Goal: Task Accomplishment & Management: Use online tool/utility

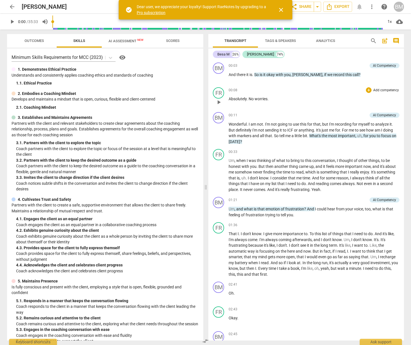
click at [333, 95] on div "00:08 + Add competency keyboard_arrow_right Absolutely . No worries ." at bounding box center [314, 97] width 171 height 20
click at [280, 9] on span "close" at bounding box center [281, 9] width 7 height 7
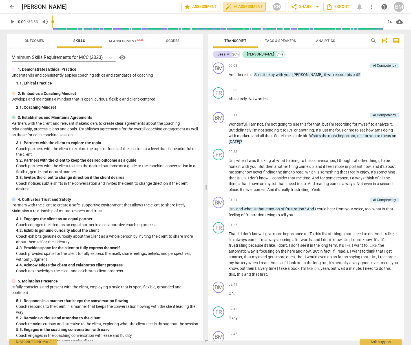
click at [238, 6] on span "auto_fix_high AI Assessment" at bounding box center [244, 6] width 38 height 7
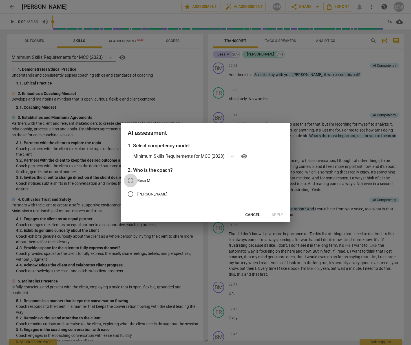
click at [131, 180] on input "Besa M" at bounding box center [131, 181] width 14 height 14
radio input "true"
click at [278, 214] on span "Apply" at bounding box center [277, 215] width 12 height 6
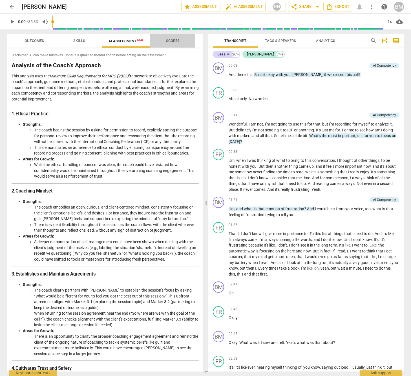
click at [166, 40] on span "Scores" at bounding box center [173, 41] width 14 height 4
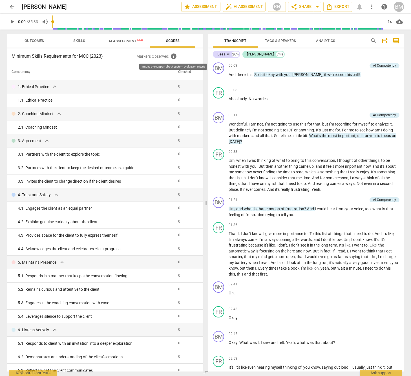
click at [174, 57] on span "info" at bounding box center [173, 56] width 7 height 7
click at [117, 42] on span "AI Assessment New" at bounding box center [125, 41] width 35 height 4
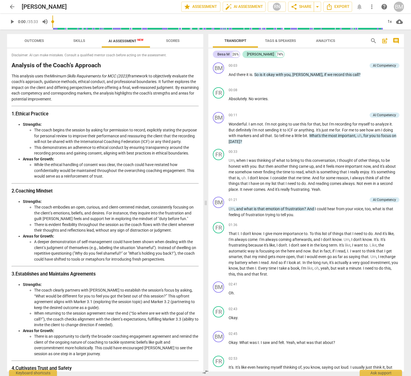
click at [79, 37] on span "Skills" at bounding box center [79, 41] width 25 height 8
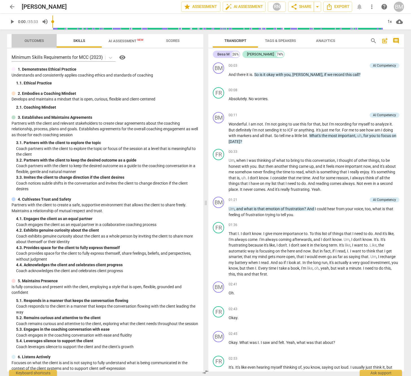
click at [29, 42] on span "Outcomes" at bounding box center [34, 41] width 19 height 4
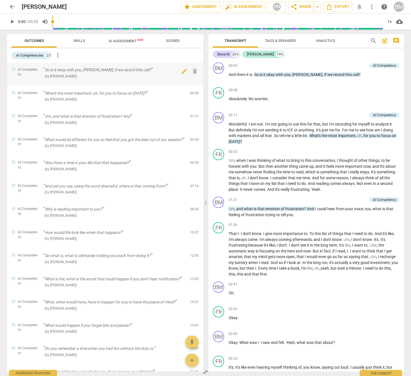
click at [24, 71] on span "AI Competency" at bounding box center [28, 71] width 21 height 9
click at [24, 69] on span "AI Competency" at bounding box center [28, 71] width 21 height 9
click at [118, 41] on span "AI Assessment New" at bounding box center [125, 41] width 35 height 4
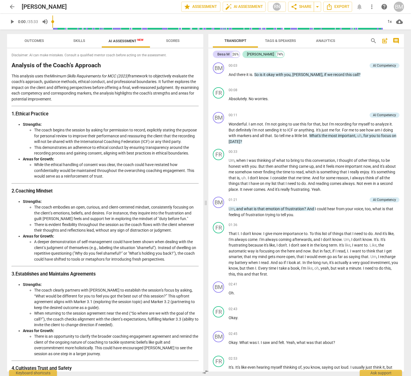
click at [13, 5] on span "arrow_back" at bounding box center [12, 6] width 7 height 7
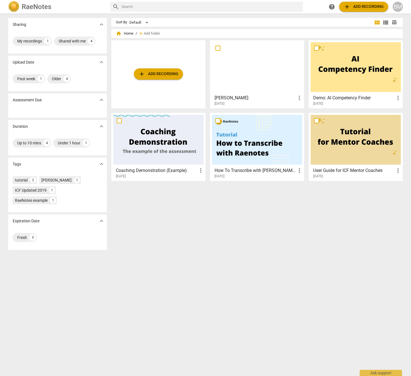
click at [358, 70] on div at bounding box center [356, 67] width 90 height 50
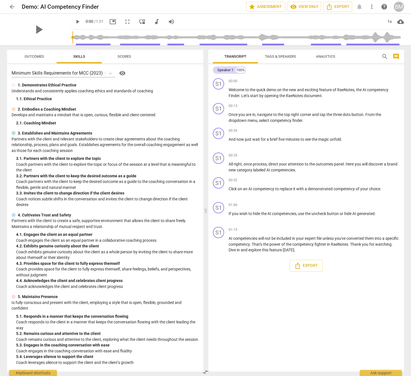
click at [125, 57] on span "Scores" at bounding box center [125, 56] width 14 height 4
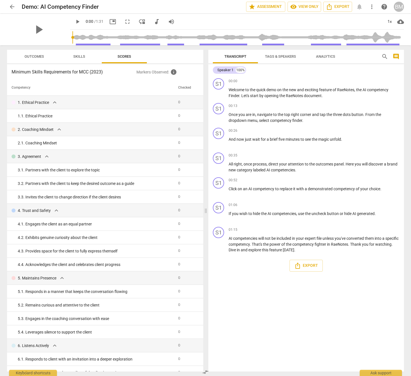
click at [39, 55] on span "Outcomes" at bounding box center [34, 56] width 19 height 4
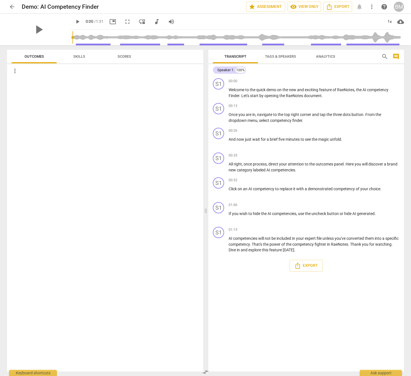
click at [12, 6] on span "arrow_back" at bounding box center [12, 6] width 7 height 7
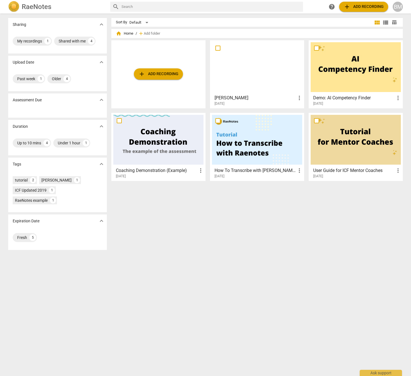
click at [367, 3] on span "add Add recording" at bounding box center [363, 6] width 40 height 7
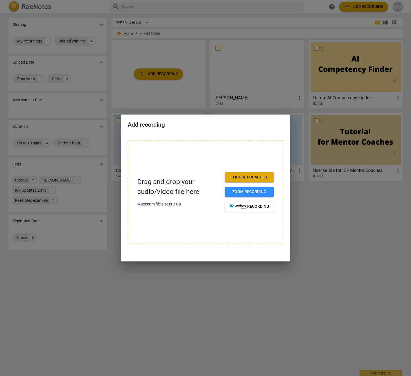
click at [245, 178] on span "Choose local file" at bounding box center [249, 178] width 40 height 6
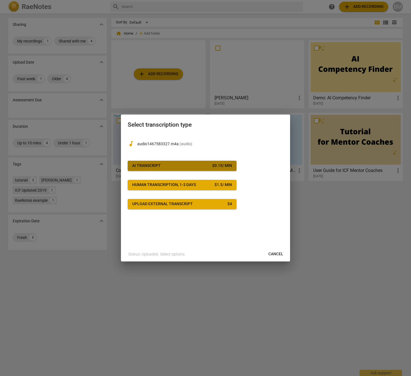
click at [180, 165] on span "AI Transcript $ 0.15 / min" at bounding box center [182, 166] width 100 height 6
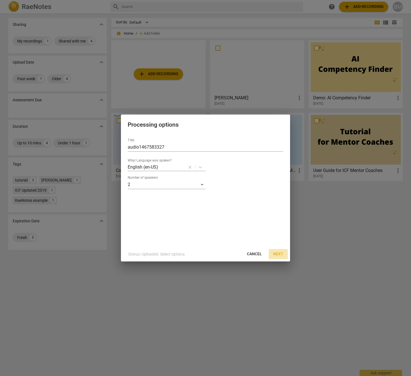
click at [278, 255] on span "Next" at bounding box center [278, 255] width 10 height 6
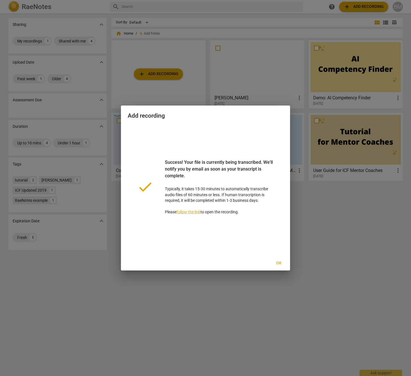
click at [279, 264] on span "Ok" at bounding box center [278, 264] width 9 height 6
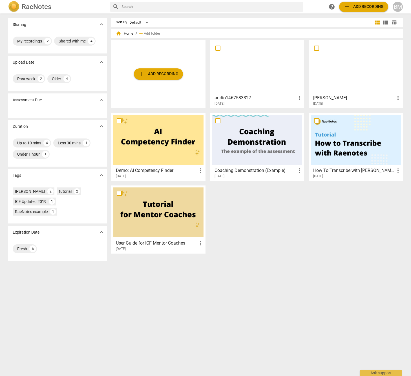
click at [251, 78] on div at bounding box center [257, 67] width 90 height 50
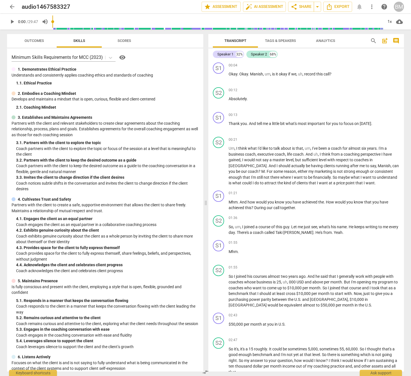
click at [281, 42] on span "Tags & Speakers" at bounding box center [280, 41] width 31 height 4
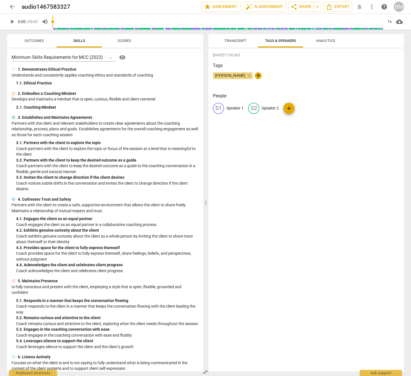
click at [233, 108] on p "Speaker 1" at bounding box center [234, 108] width 17 height 6
click at [14, 22] on span "play_arrow" at bounding box center [12, 21] width 7 height 7
click at [233, 41] on span "Transcript" at bounding box center [235, 41] width 22 height 4
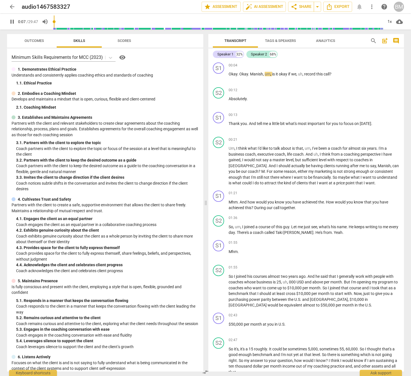
click at [10, 20] on span "pause" at bounding box center [12, 21] width 7 height 7
type input "7"
click at [274, 43] on span "Tags & Speakers" at bounding box center [280, 41] width 45 height 8
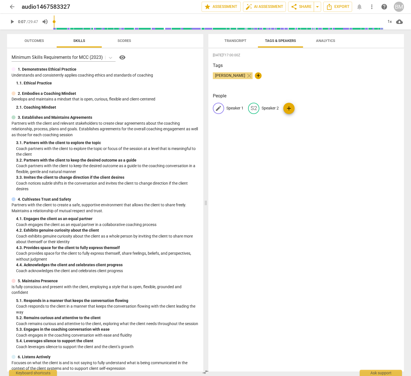
click at [231, 107] on p "Speaker 1" at bounding box center [234, 108] width 17 height 6
type input "[PERSON_NAME]"
click at [299, 111] on div "edit Speaker 2" at bounding box center [300, 108] width 31 height 11
type input "Manish"
click at [335, 108] on span "add" at bounding box center [338, 108] width 7 height 7
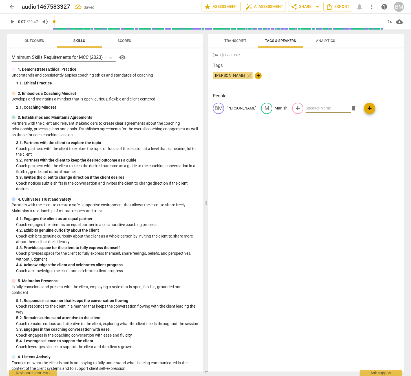
click at [309, 161] on div "[DATE]T17:00:00Z Tags Besa Martini close + People [PERSON_NAME] Martini M Manis…" at bounding box center [306, 209] width 196 height 323
click at [295, 78] on div "[PERSON_NAME] close +" at bounding box center [306, 77] width 187 height 11
click at [316, 90] on div "[DATE]T17:00:00Z Tags Besa Martini close + People [PERSON_NAME] Martini M Manis…" at bounding box center [306, 209] width 196 height 323
click at [240, 39] on span "Transcript" at bounding box center [235, 41] width 22 height 4
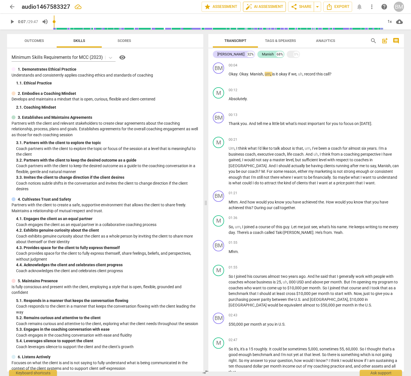
click at [268, 5] on span "auto_fix_high AI Assessment" at bounding box center [264, 6] width 38 height 7
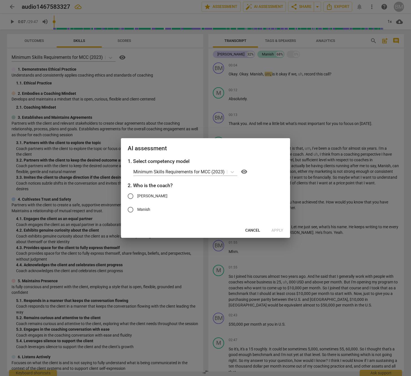
click at [134, 196] on input "[PERSON_NAME]" at bounding box center [131, 197] width 14 height 14
radio input "true"
click at [277, 231] on span "Apply" at bounding box center [277, 231] width 12 height 6
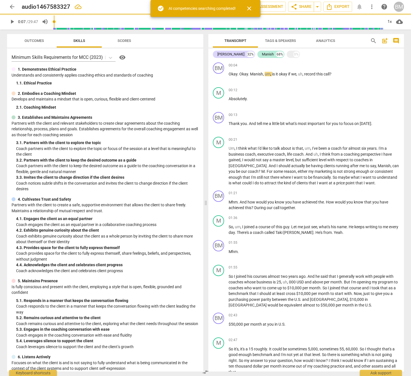
type input "7"
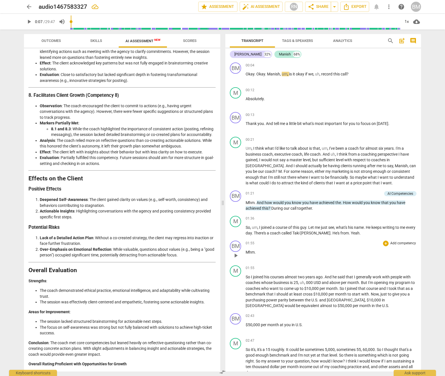
scroll to position [693, 0]
